Goal: Information Seeking & Learning: Check status

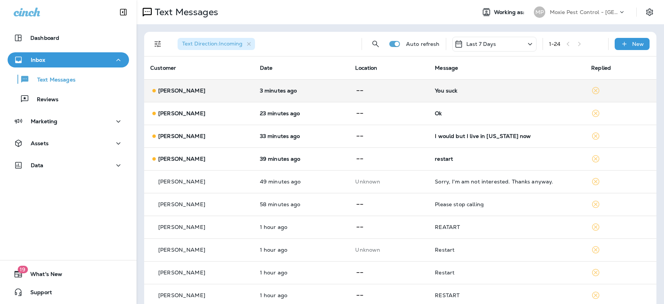
click at [219, 90] on div "[PERSON_NAME]" at bounding box center [199, 91] width 98 height 8
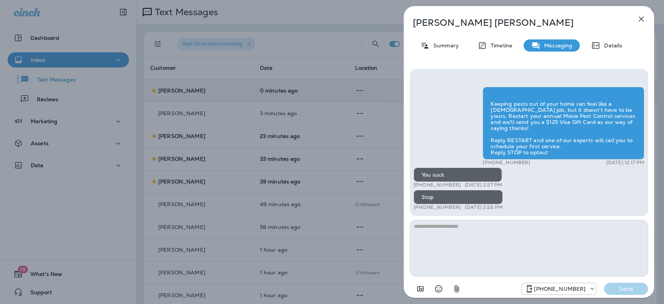
scroll to position [0, 0]
click at [638, 16] on icon "button" at bounding box center [641, 18] width 9 height 9
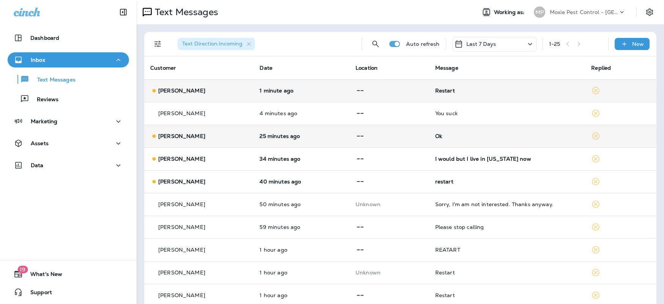
click at [393, 141] on td at bounding box center [390, 136] width 80 height 23
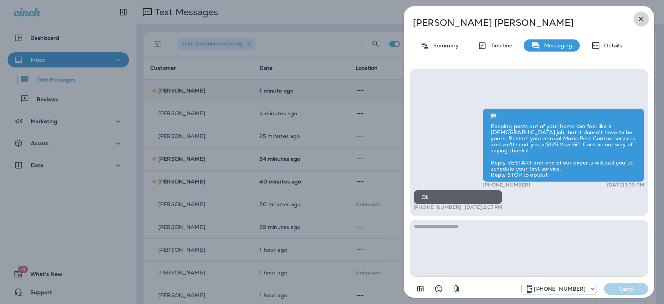
click at [646, 18] on icon "button" at bounding box center [641, 18] width 9 height 9
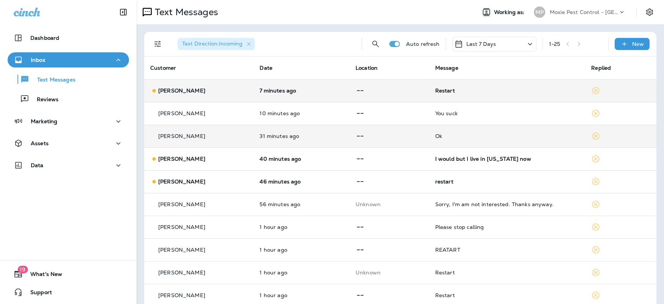
click at [400, 137] on p at bounding box center [390, 136] width 68 height 9
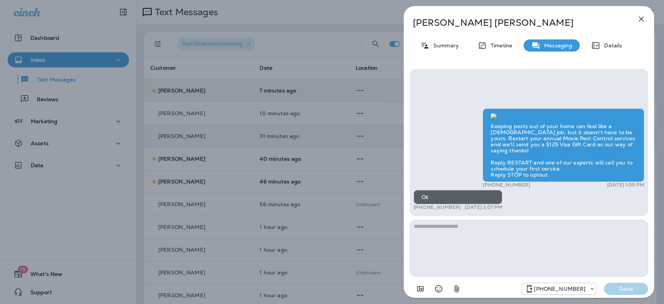
click at [428, 197] on div "Ok" at bounding box center [458, 197] width 89 height 14
click at [432, 119] on div "Keeping pests out of your home can feel like a [DEMOGRAPHIC_DATA] job, but it d…" at bounding box center [529, 161] width 231 height 104
click at [641, 20] on icon "button" at bounding box center [641, 18] width 9 height 9
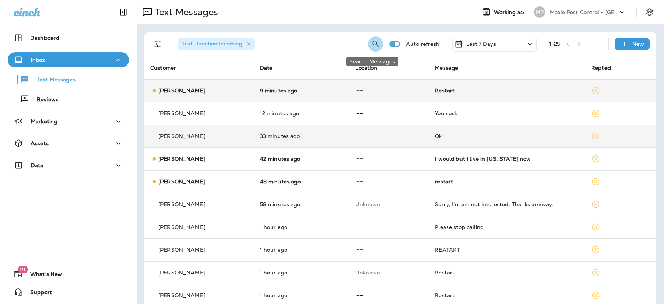
click at [371, 44] on icon "Search Messages" at bounding box center [375, 43] width 9 height 9
click at [323, 45] on input "text" at bounding box center [342, 43] width 68 height 20
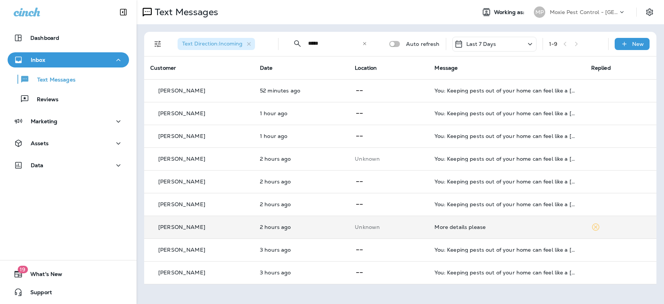
type input "*****"
click at [233, 230] on div "[PERSON_NAME]" at bounding box center [199, 228] width 98 height 8
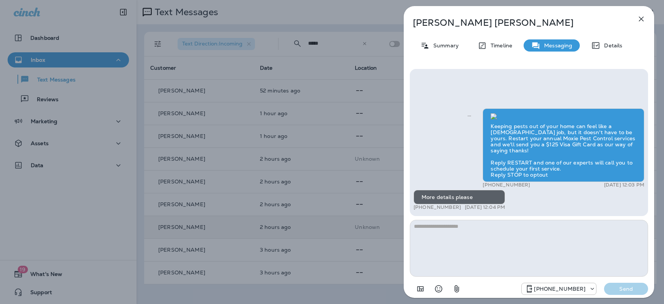
click at [645, 16] on icon "button" at bounding box center [641, 18] width 9 height 9
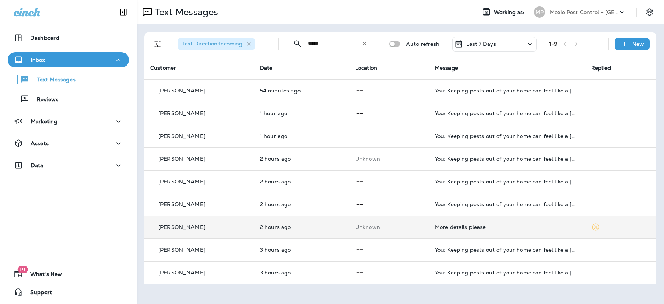
click at [366, 43] on icon at bounding box center [364, 43] width 3 height 3
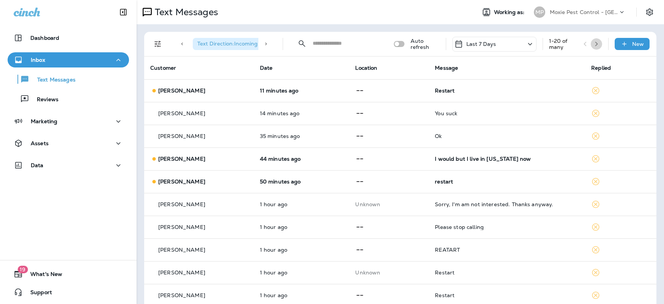
click at [594, 42] on icon "button" at bounding box center [596, 43] width 5 height 5
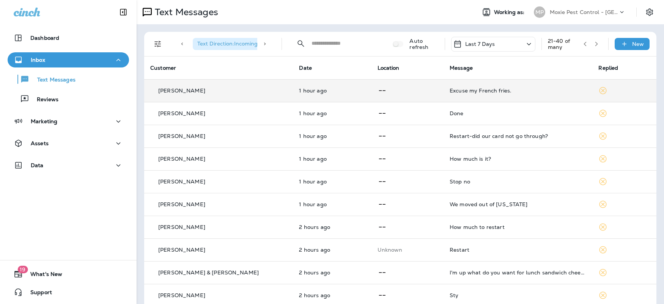
click at [496, 89] on div "Excuse my French fries." at bounding box center [518, 91] width 137 height 6
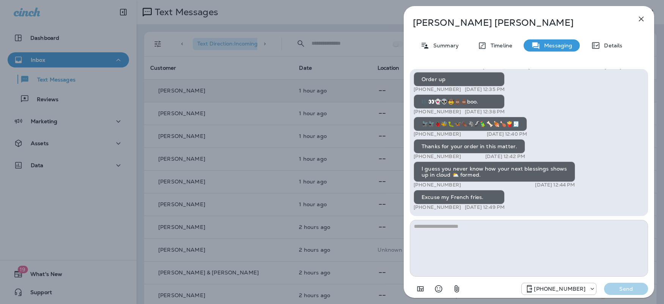
click at [645, 18] on icon "button" at bounding box center [641, 18] width 9 height 9
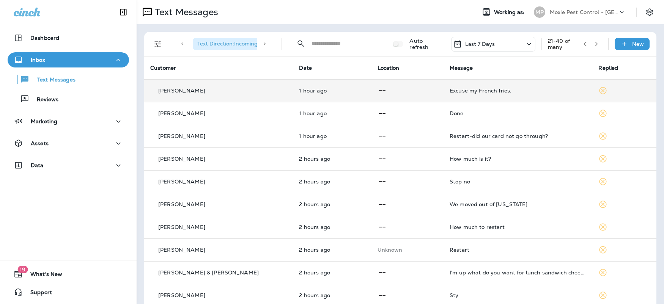
click at [594, 41] on icon "button" at bounding box center [596, 43] width 5 height 5
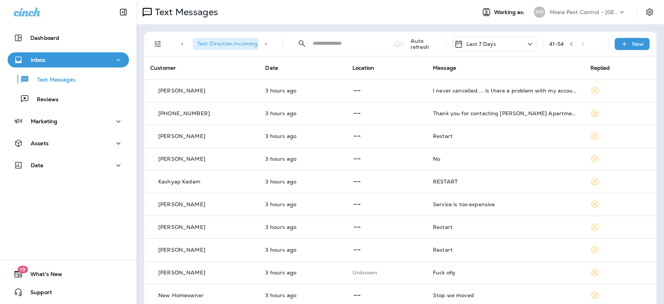
click at [580, 44] on div "41 - 54" at bounding box center [575, 43] width 53 height 11
click at [569, 44] on icon "button" at bounding box center [571, 43] width 5 height 5
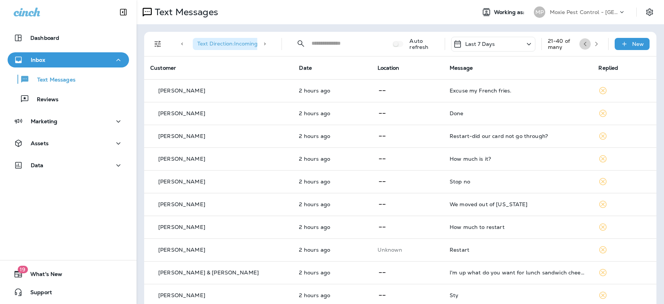
click at [580, 43] on button "button" at bounding box center [585, 43] width 11 height 11
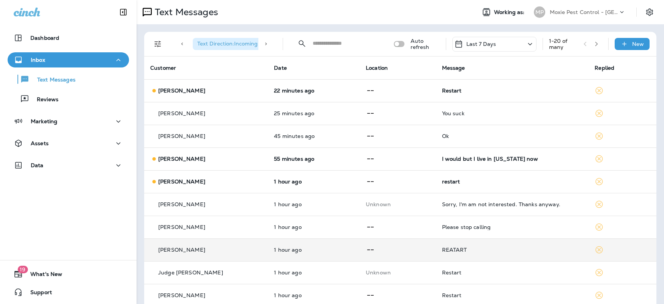
click at [238, 255] on td "[PERSON_NAME]" at bounding box center [206, 250] width 124 height 23
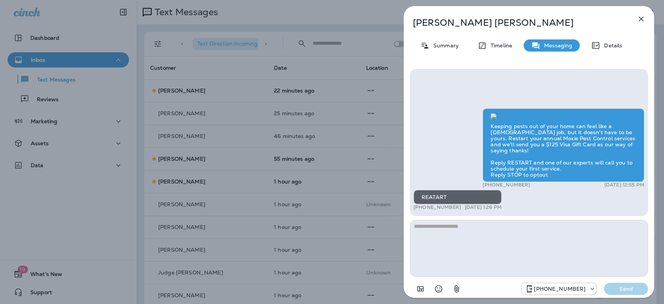
click at [645, 16] on icon "button" at bounding box center [641, 18] width 9 height 9
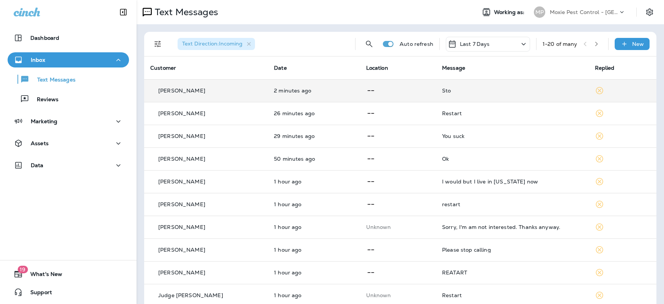
click at [185, 94] on div "Lori Cowan" at bounding box center [206, 91] width 112 height 8
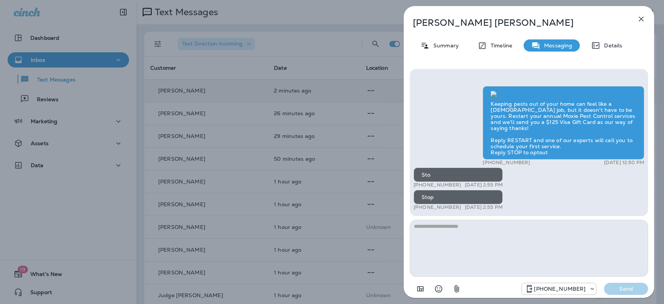
click at [643, 15] on icon "button" at bounding box center [641, 18] width 9 height 9
